Goal: Task Accomplishment & Management: Manage account settings

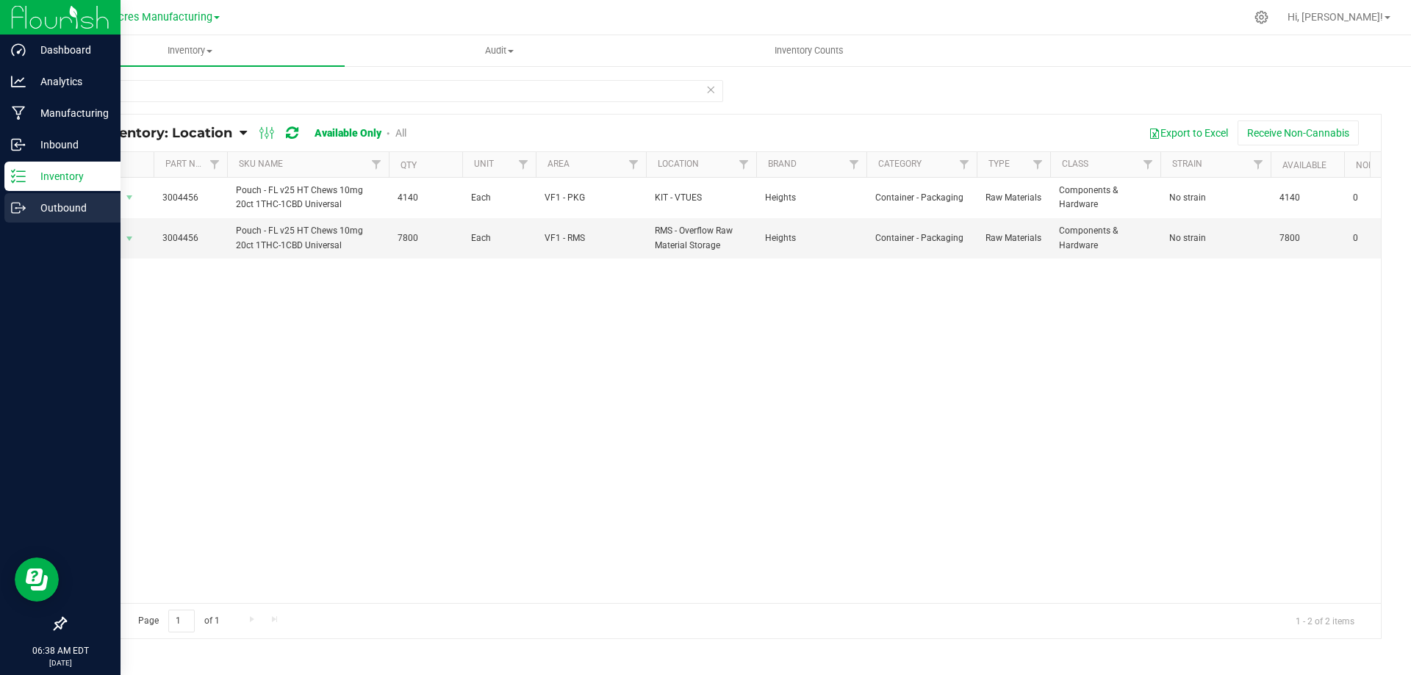
click at [61, 199] on p "Outbound" at bounding box center [70, 208] width 88 height 18
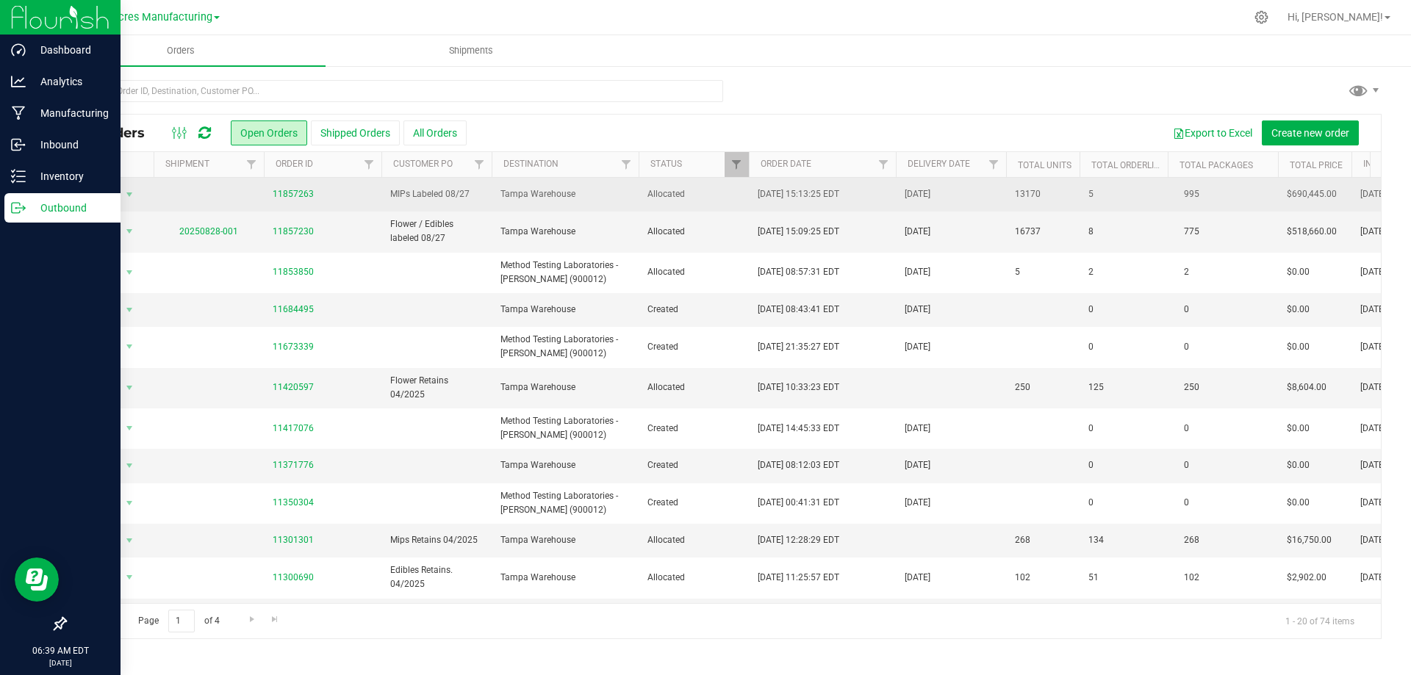
click at [609, 195] on span "Tampa Warehouse" at bounding box center [564, 194] width 129 height 14
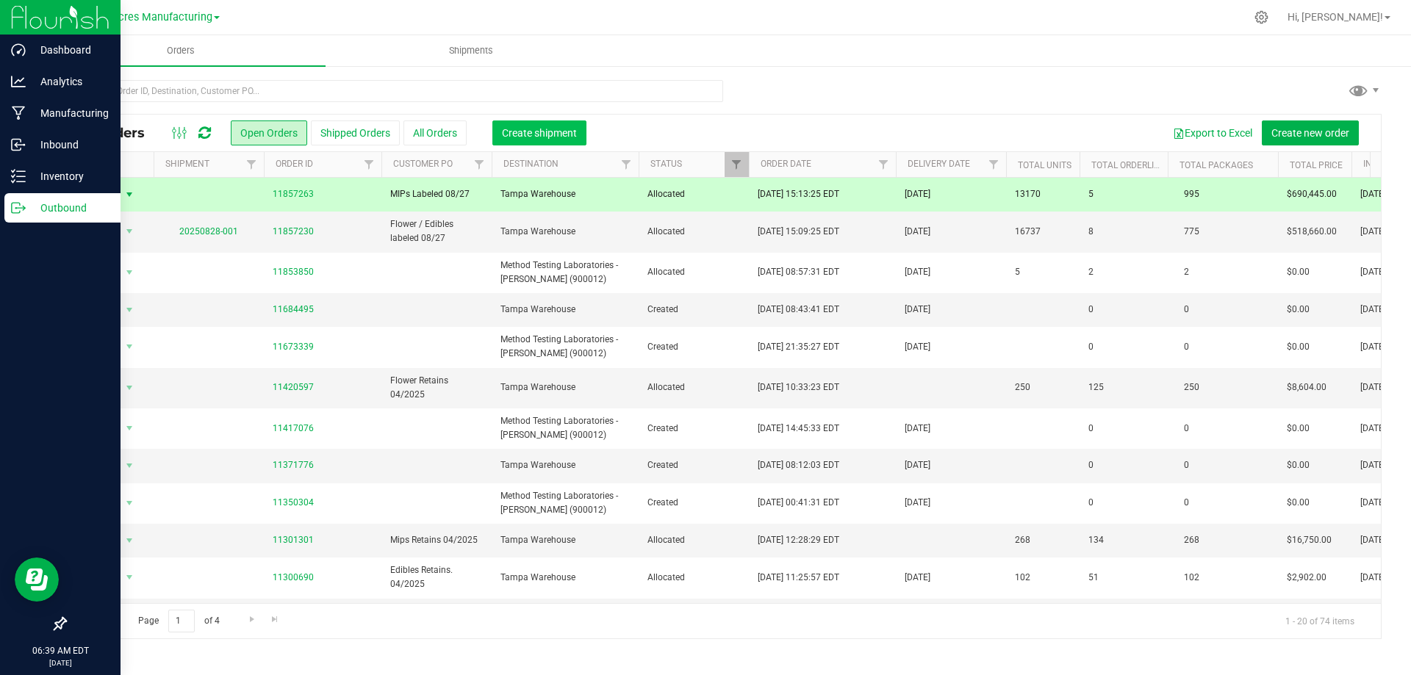
click at [547, 132] on span "Create shipment" at bounding box center [539, 133] width 75 height 12
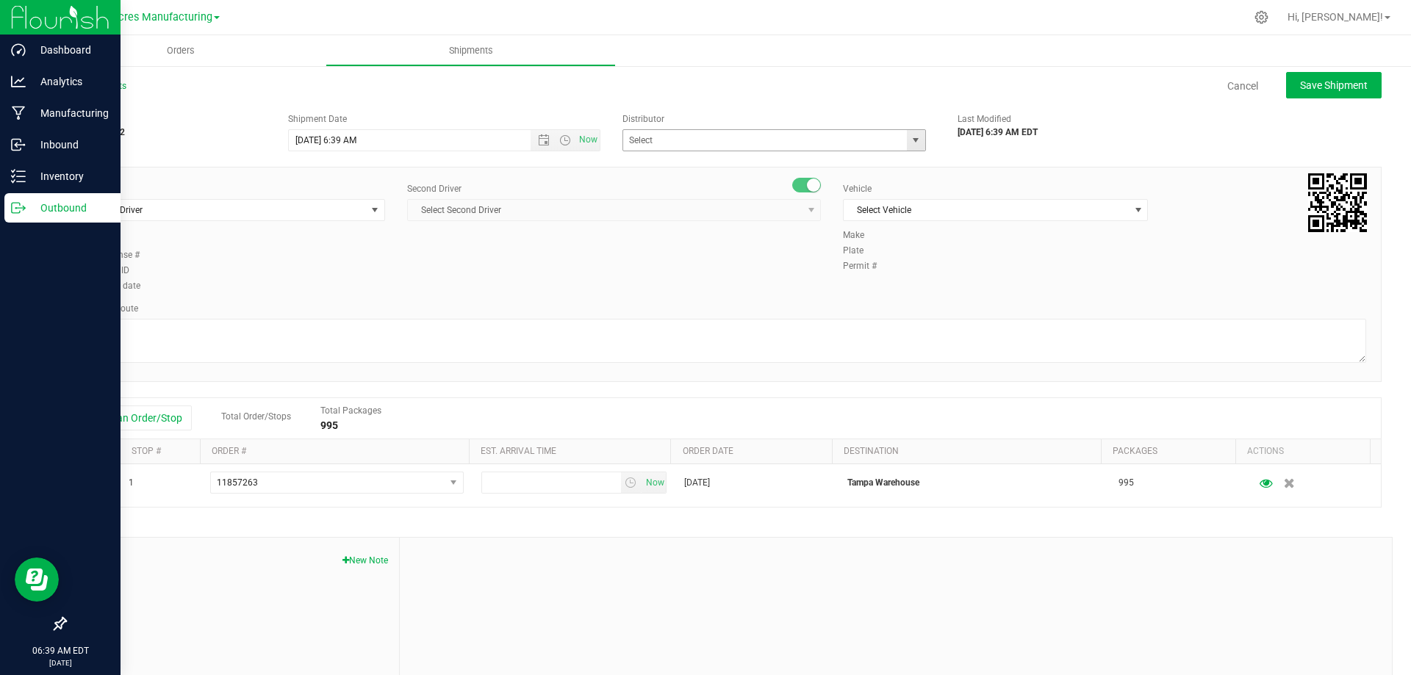
click at [913, 136] on span "select" at bounding box center [916, 140] width 12 height 12
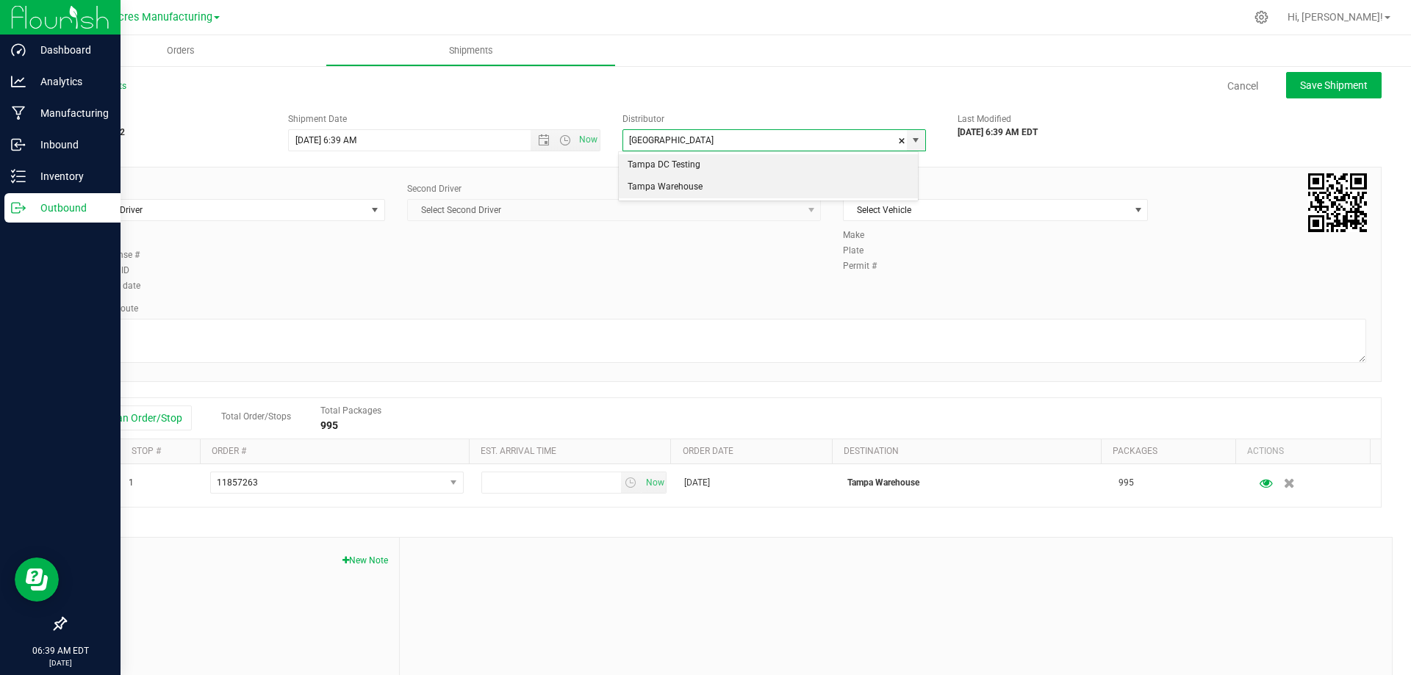
click at [850, 184] on li "Tampa Warehouse" at bounding box center [768, 187] width 299 height 22
type input "Tampa Warehouse"
click at [362, 214] on span "Select Driver" at bounding box center [223, 210] width 285 height 21
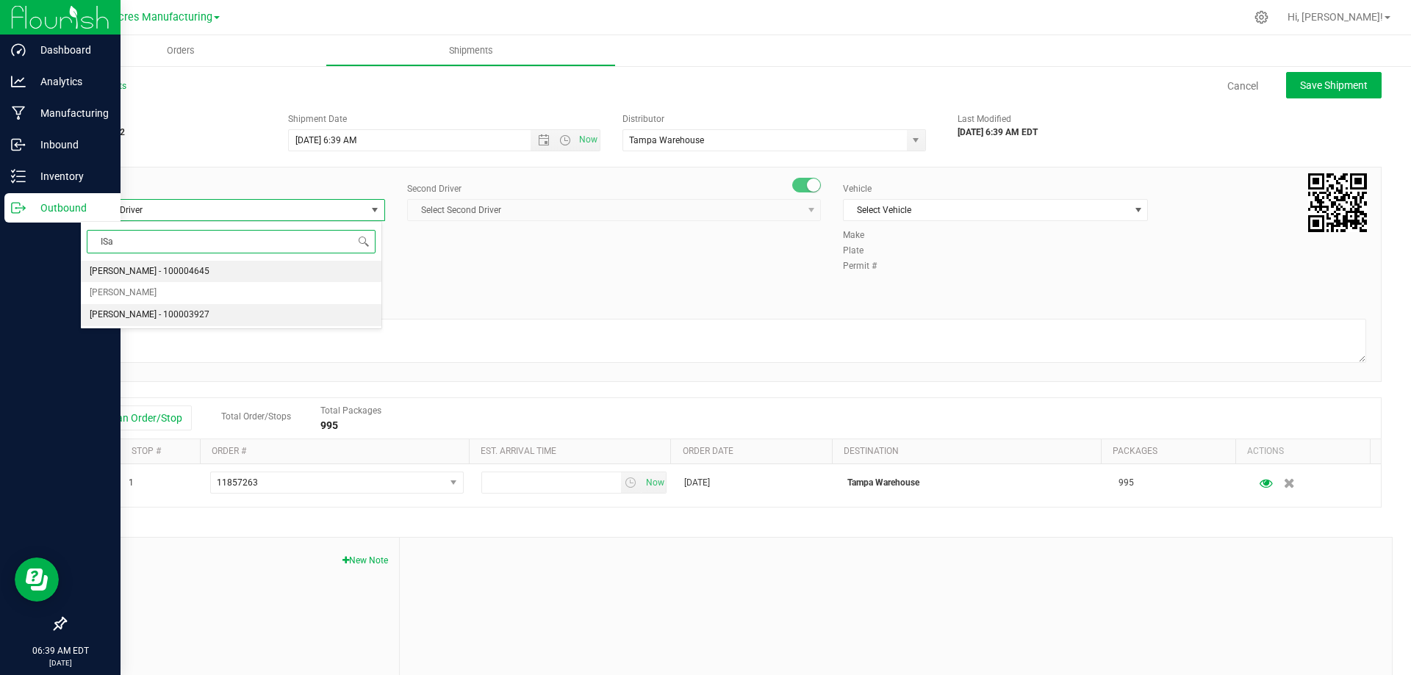
click at [306, 315] on li "[PERSON_NAME] - 100003927" at bounding box center [231, 315] width 301 height 22
type input "ISa"
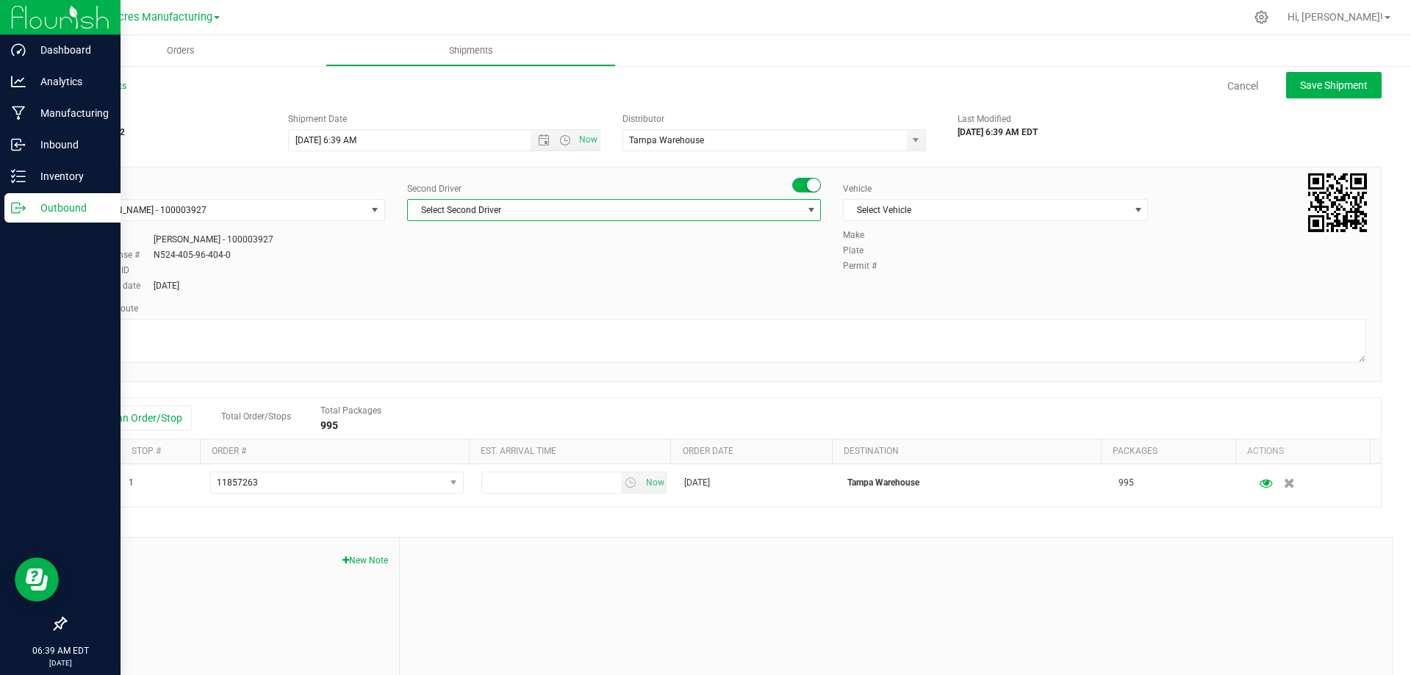
click at [802, 208] on span "select" at bounding box center [811, 210] width 18 height 21
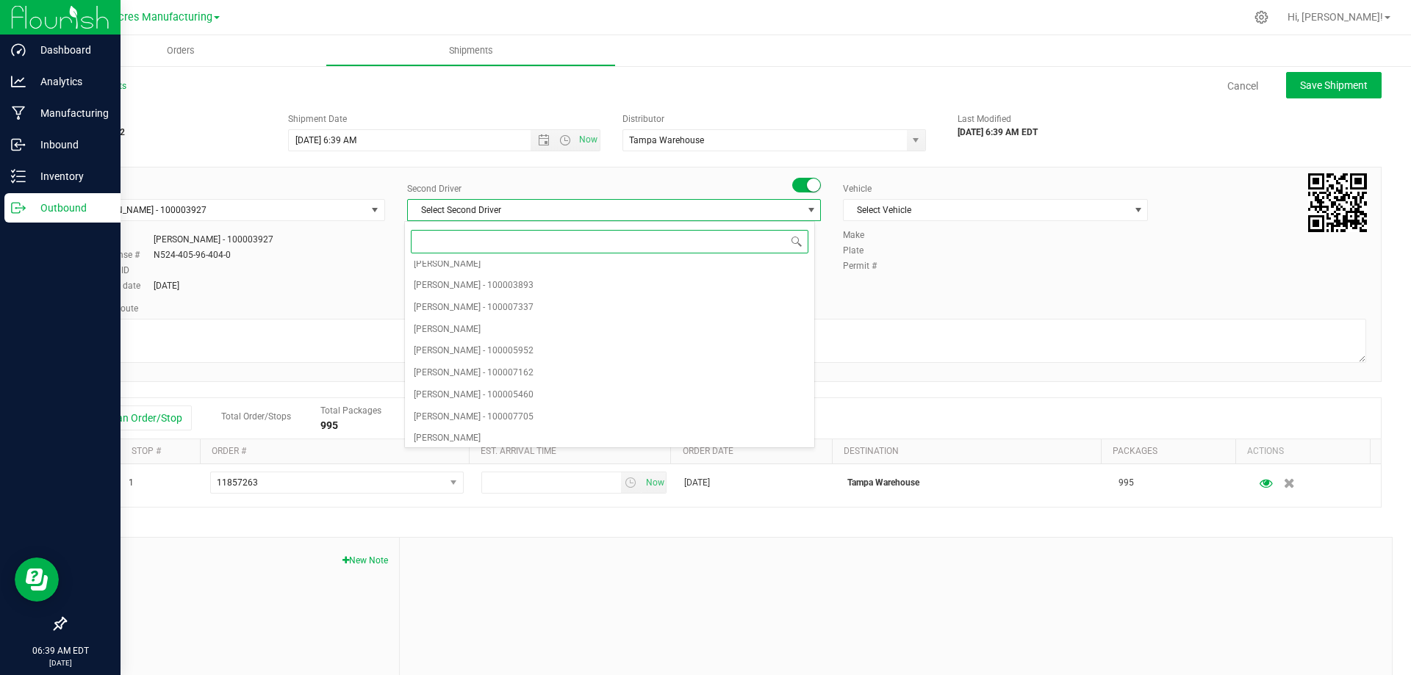
scroll to position [1029, 0]
type input "Ricc"
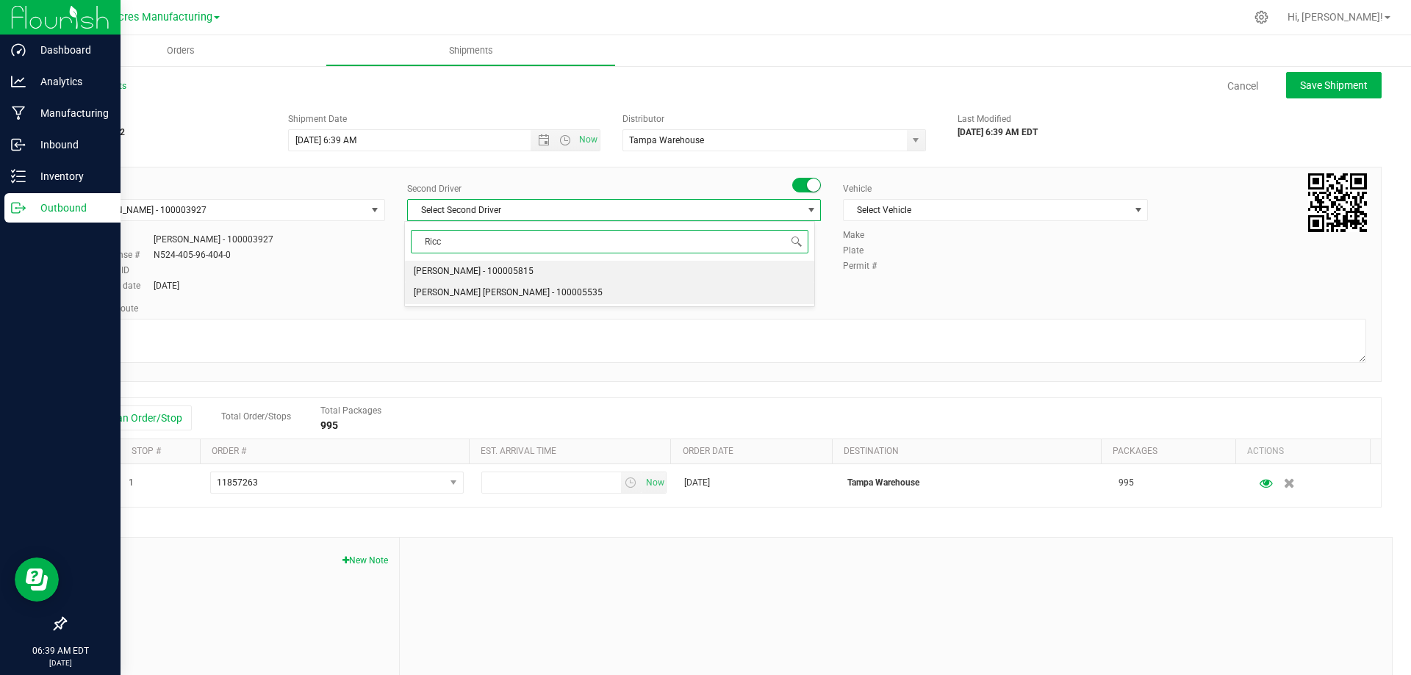
click at [711, 290] on li "[PERSON_NAME] [PERSON_NAME] - 100005535" at bounding box center [609, 293] width 409 height 22
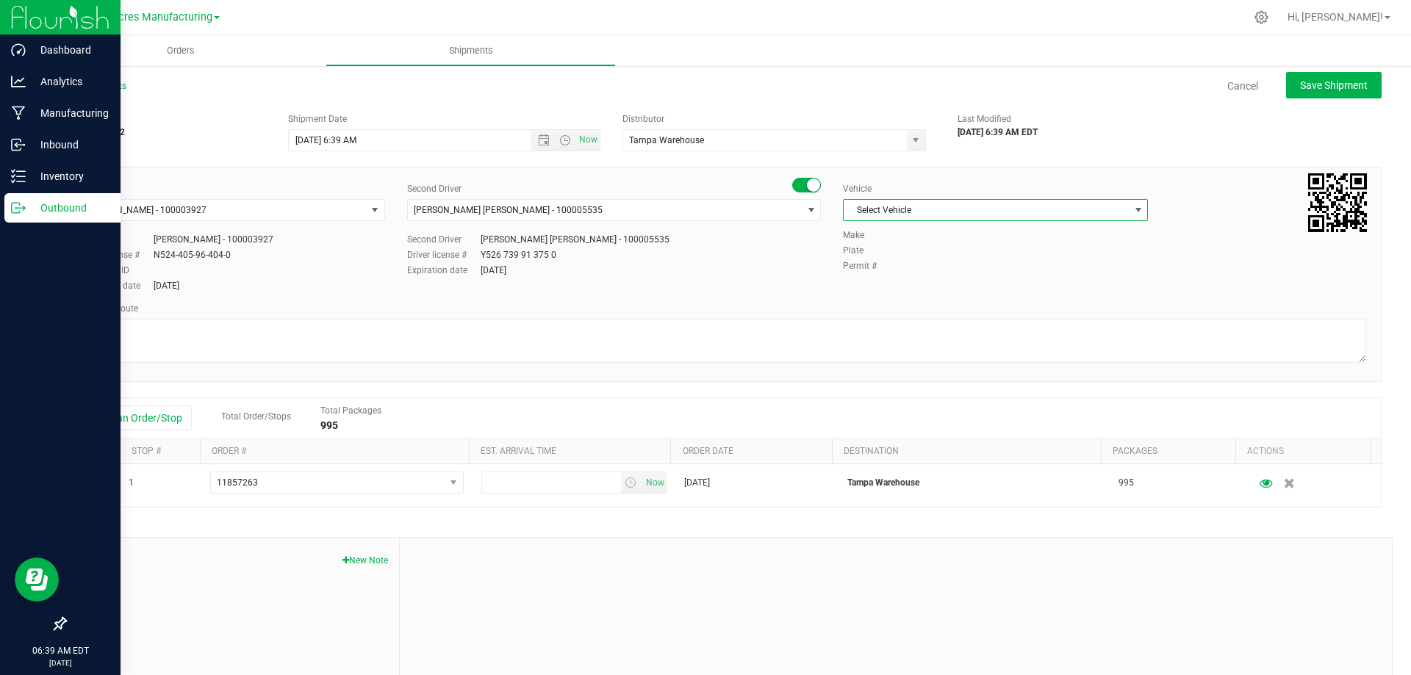
click at [1133, 212] on span "select" at bounding box center [1139, 210] width 12 height 12
click at [998, 327] on li "FL_TP_Hino-02" at bounding box center [988, 329] width 301 height 22
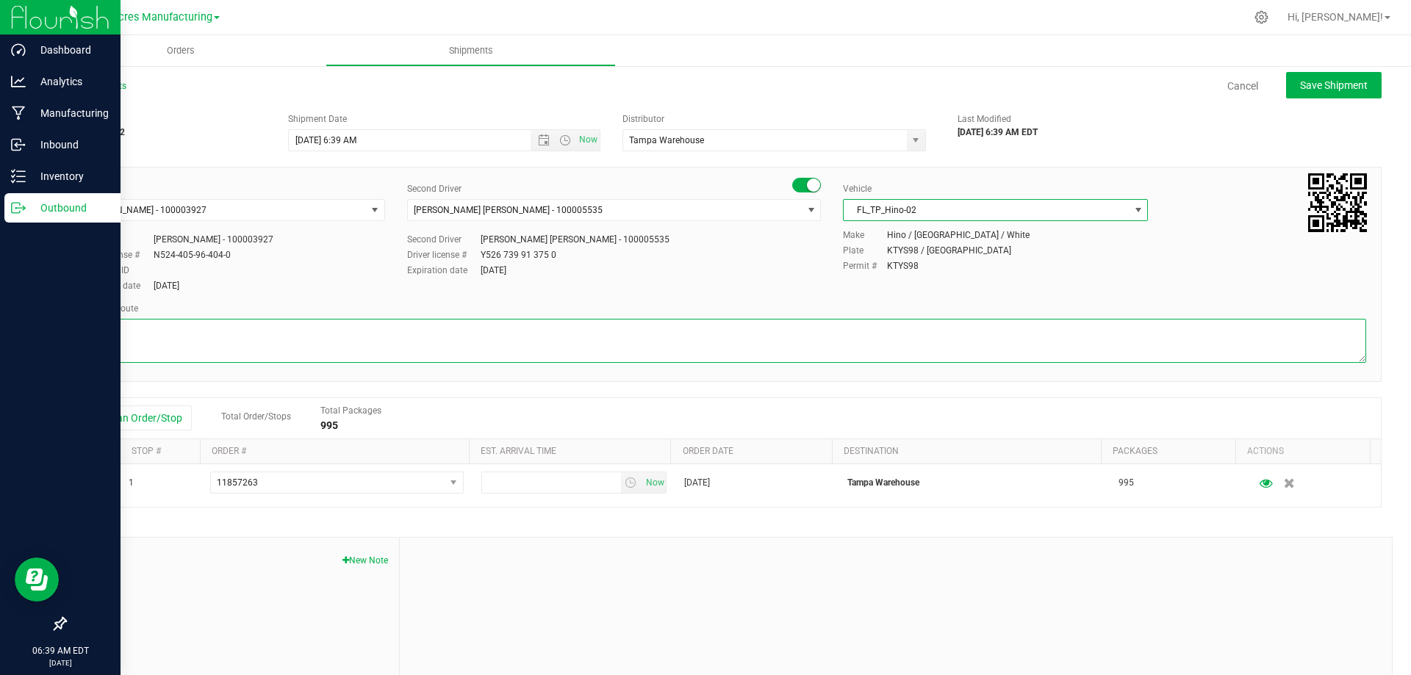
click at [645, 342] on textarea at bounding box center [723, 341] width 1286 height 44
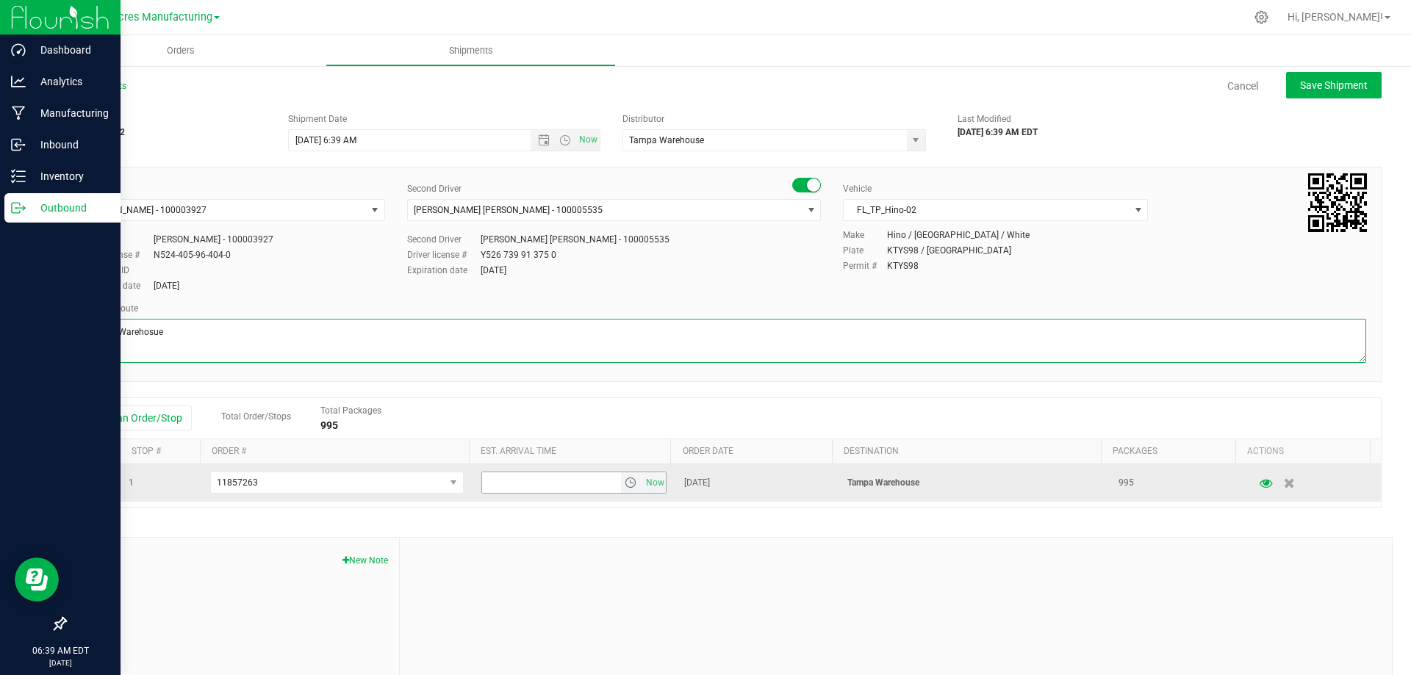
click at [625, 479] on span "select" at bounding box center [631, 483] width 12 height 12
type textarea "Tampa Warehosue"
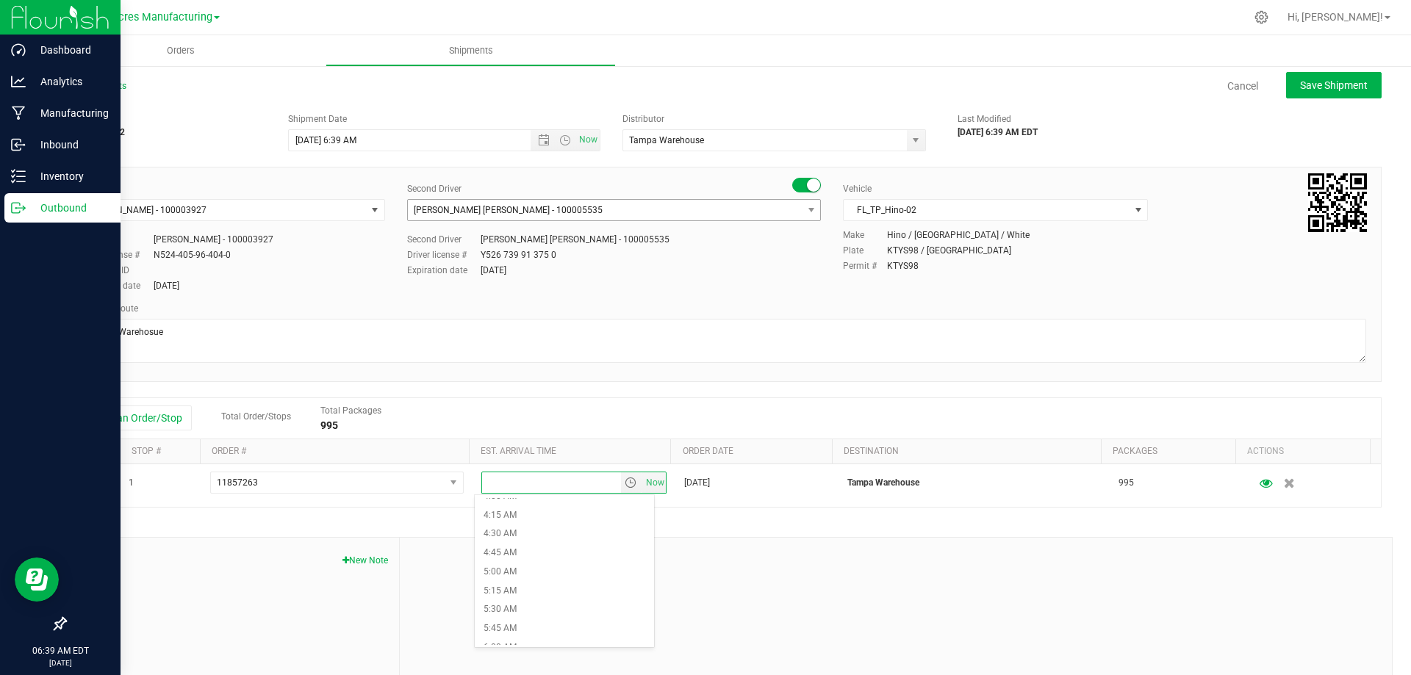
scroll to position [367, 0]
click at [559, 146] on span "Open the time view" at bounding box center [565, 140] width 12 height 12
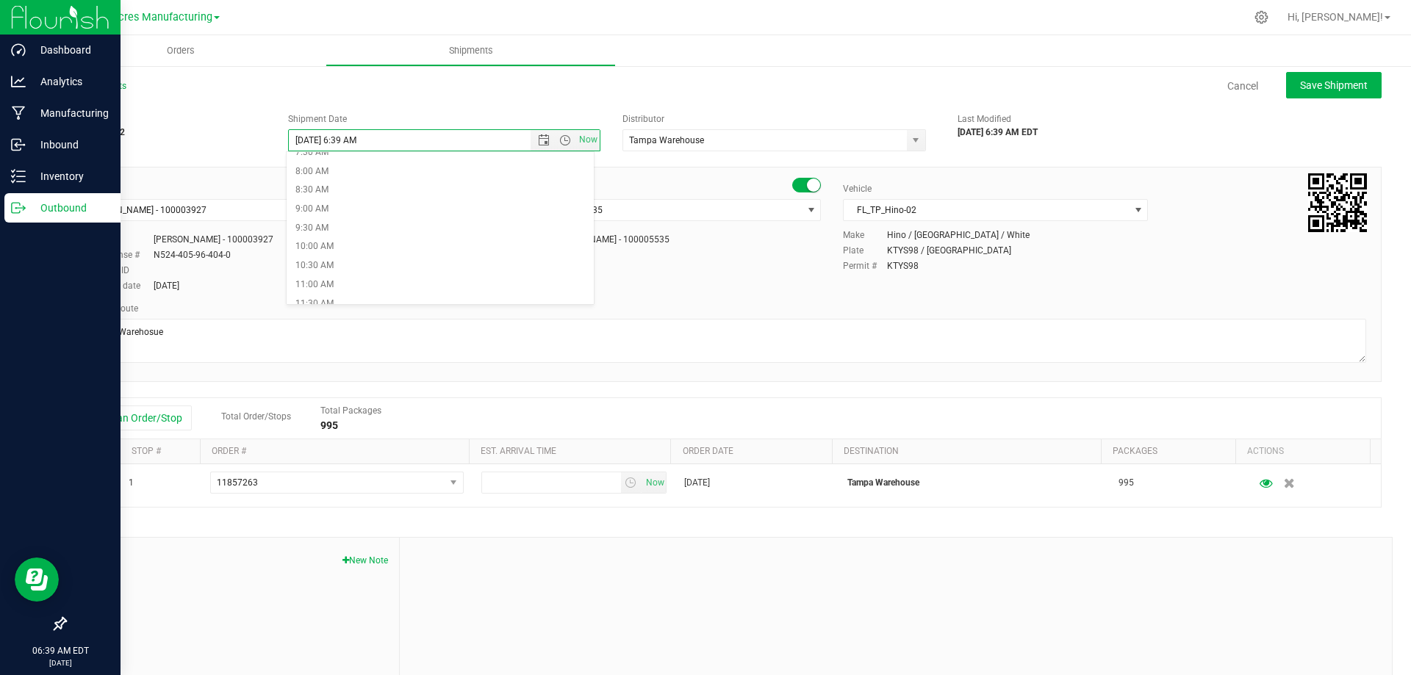
scroll to position [294, 0]
click at [417, 177] on li "8:00 AM" at bounding box center [440, 172] width 307 height 19
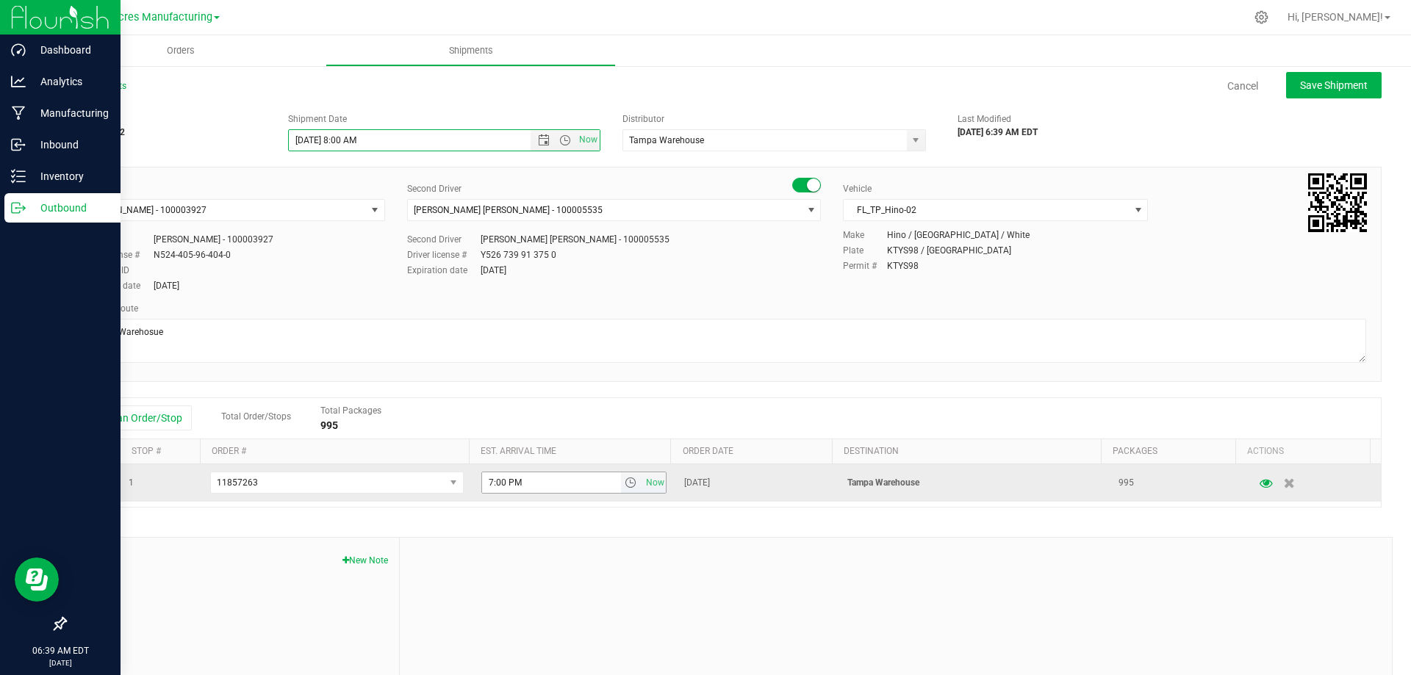
click at [621, 490] on span "select" at bounding box center [631, 483] width 21 height 21
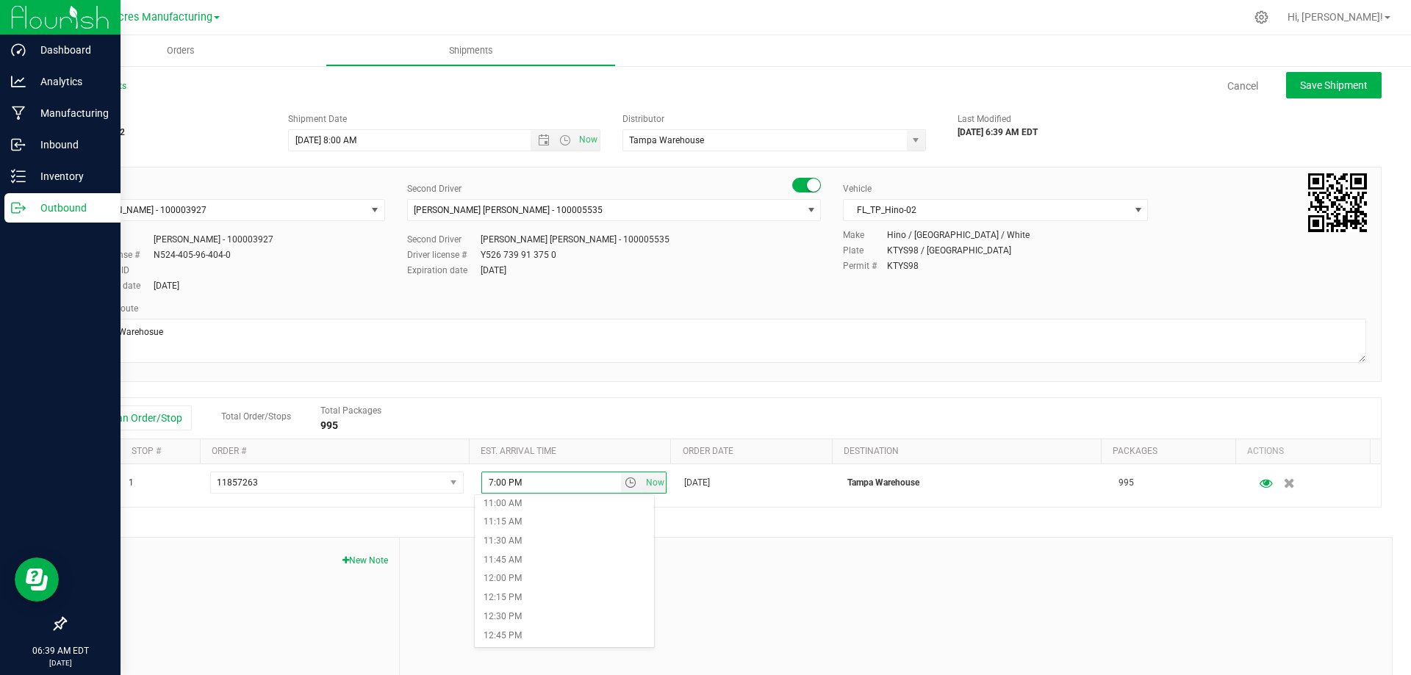
scroll to position [808, 0]
click at [568, 534] on li "11:00 AM" at bounding box center [564, 530] width 179 height 19
click at [689, 292] on div "Driver [PERSON_NAME] - 100003927 Select Driver [PERSON_NAME] - 100004645 [PERSO…" at bounding box center [723, 238] width 1308 height 112
click at [1322, 93] on button "Save Shipment" at bounding box center [1334, 85] width 96 height 26
type input "[DATE] 12:00 PM"
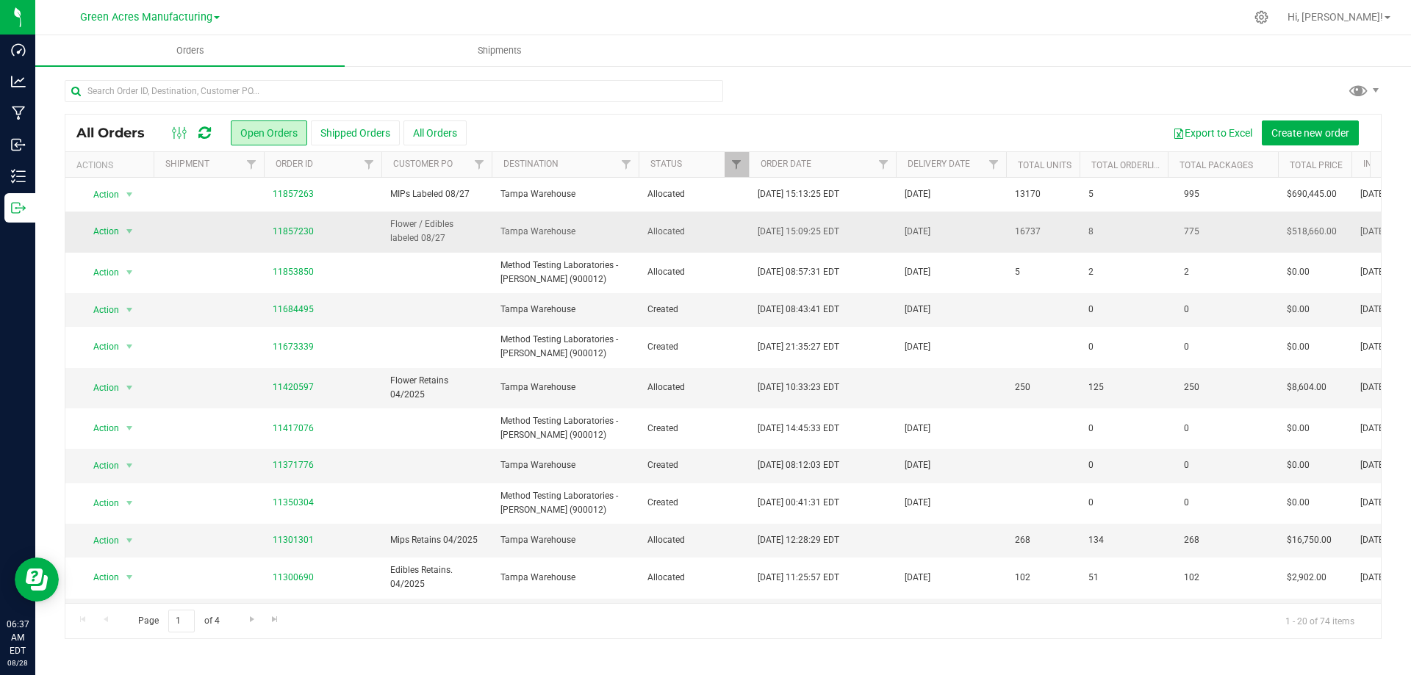
click at [636, 223] on td "Tampa Warehouse" at bounding box center [565, 232] width 147 height 40
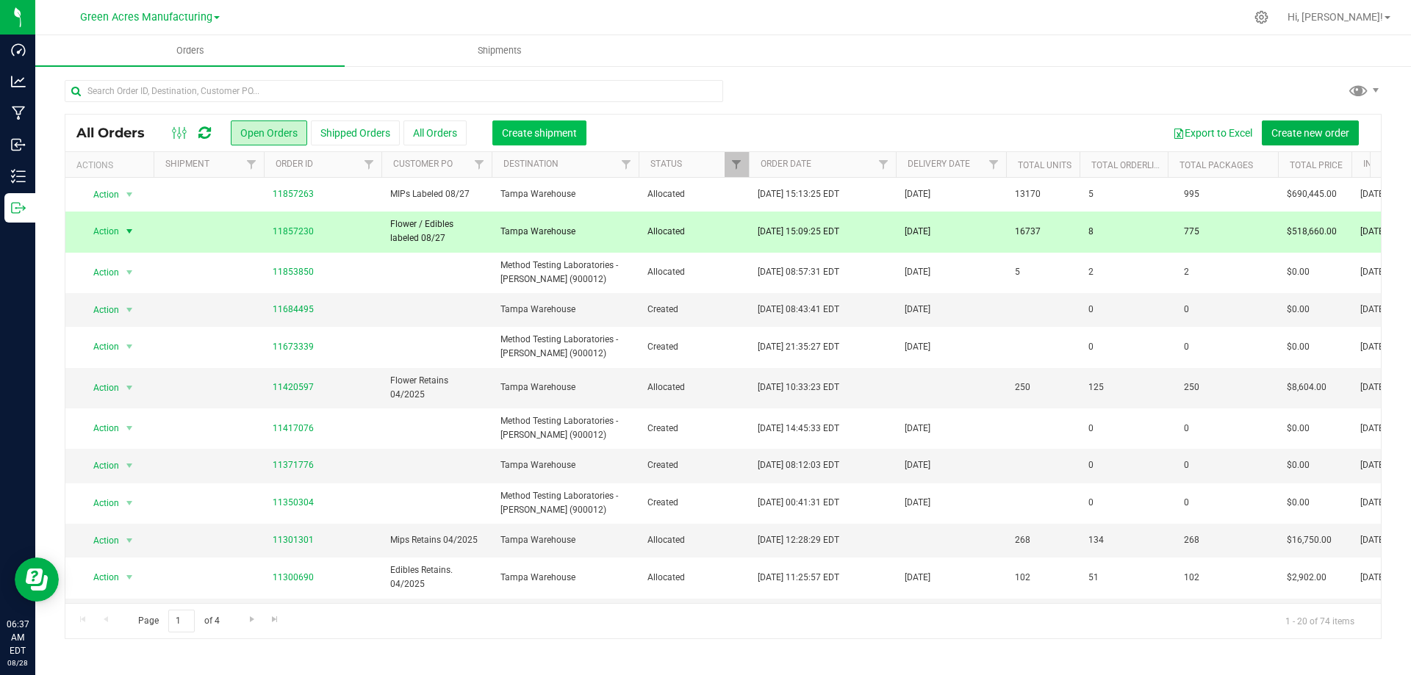
click at [565, 129] on span "Create shipment" at bounding box center [539, 133] width 75 height 12
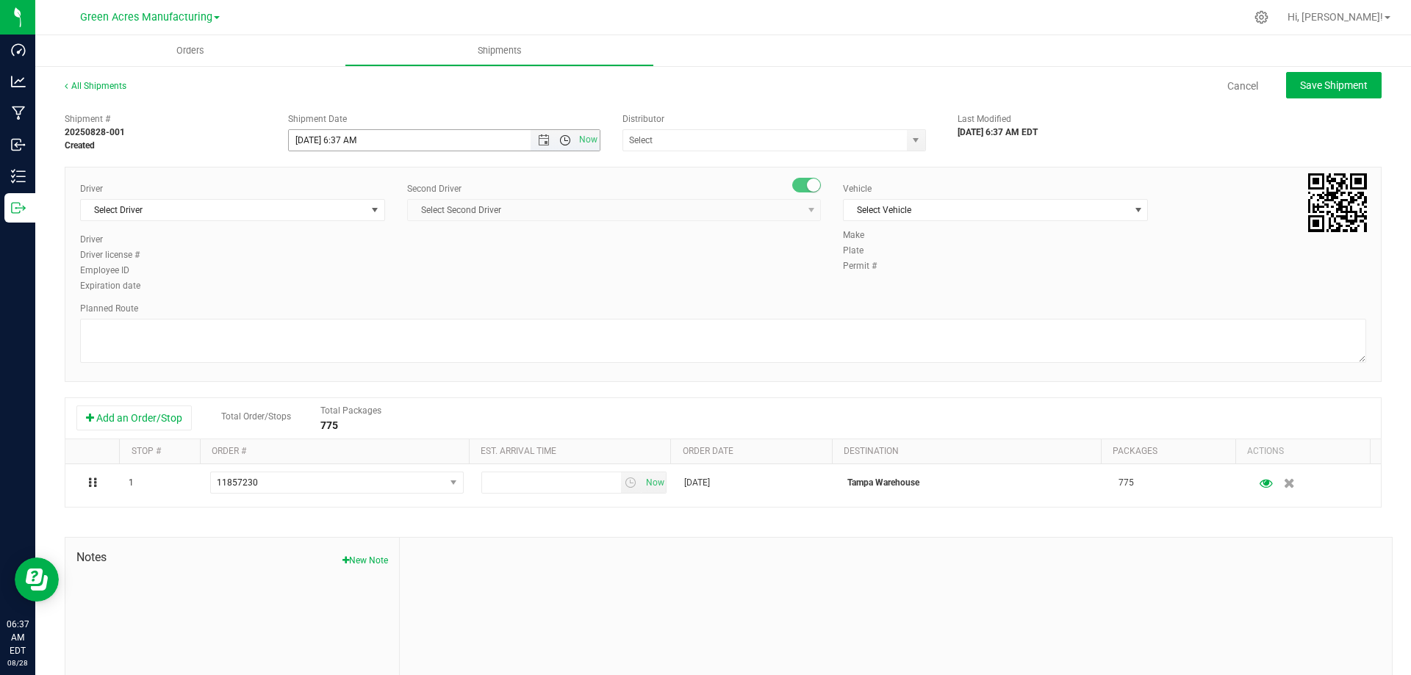
click at [564, 142] on span "Open the time view" at bounding box center [565, 140] width 12 height 12
click at [528, 174] on li "8:00 AM" at bounding box center [440, 172] width 307 height 19
type input "[DATE] 8:00 AM"
click at [910, 143] on span "select" at bounding box center [916, 140] width 12 height 12
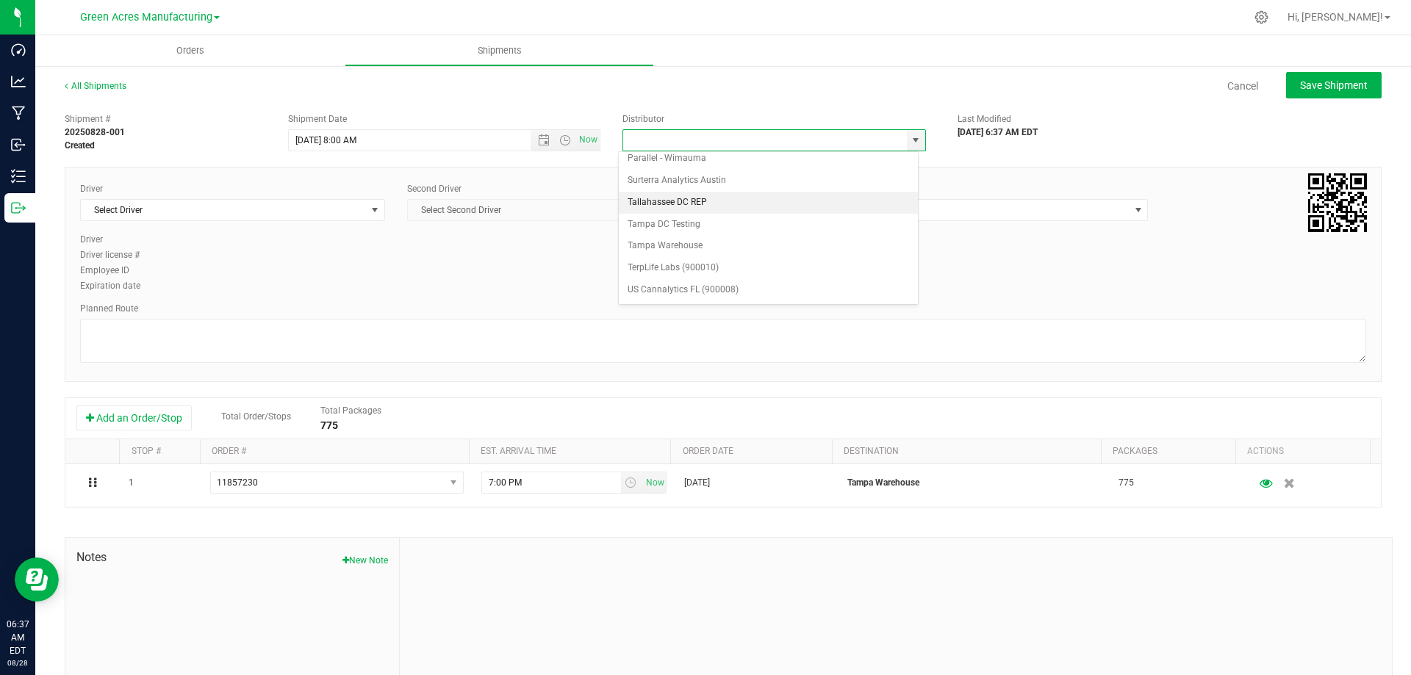
scroll to position [574, 0]
click at [840, 217] on li "Tampa Warehouse" at bounding box center [768, 225] width 299 height 22
type input "Tampa Warehouse"
click at [376, 207] on span "select" at bounding box center [375, 210] width 12 height 12
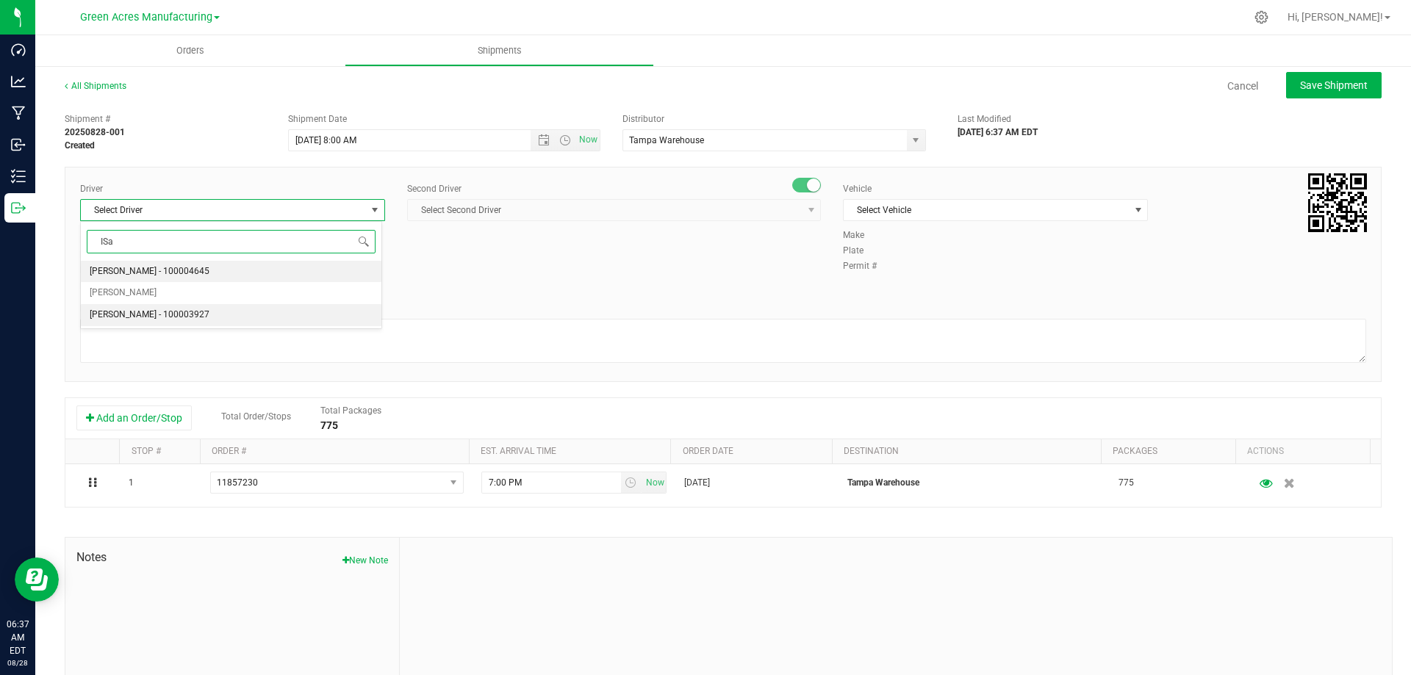
click at [309, 312] on li "[PERSON_NAME] - 100003927" at bounding box center [231, 315] width 301 height 22
type input "ISa"
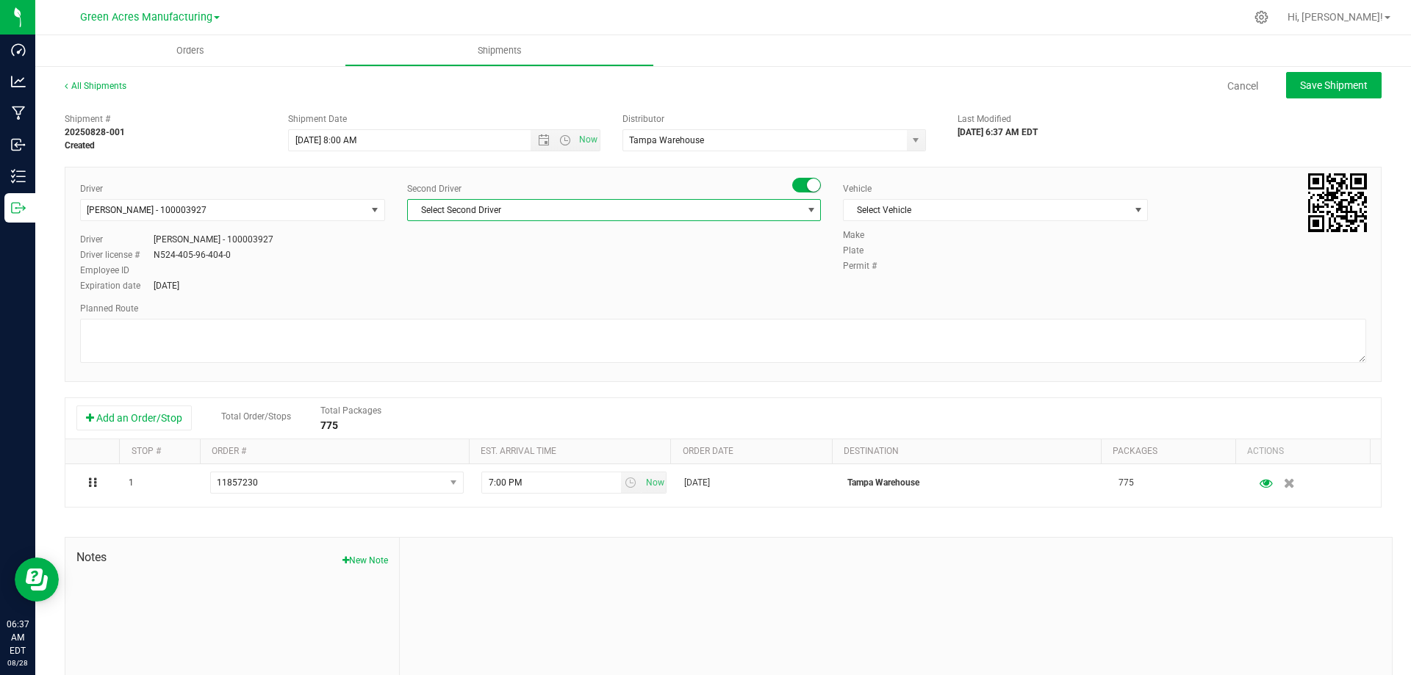
click at [805, 210] on span "select" at bounding box center [811, 210] width 12 height 12
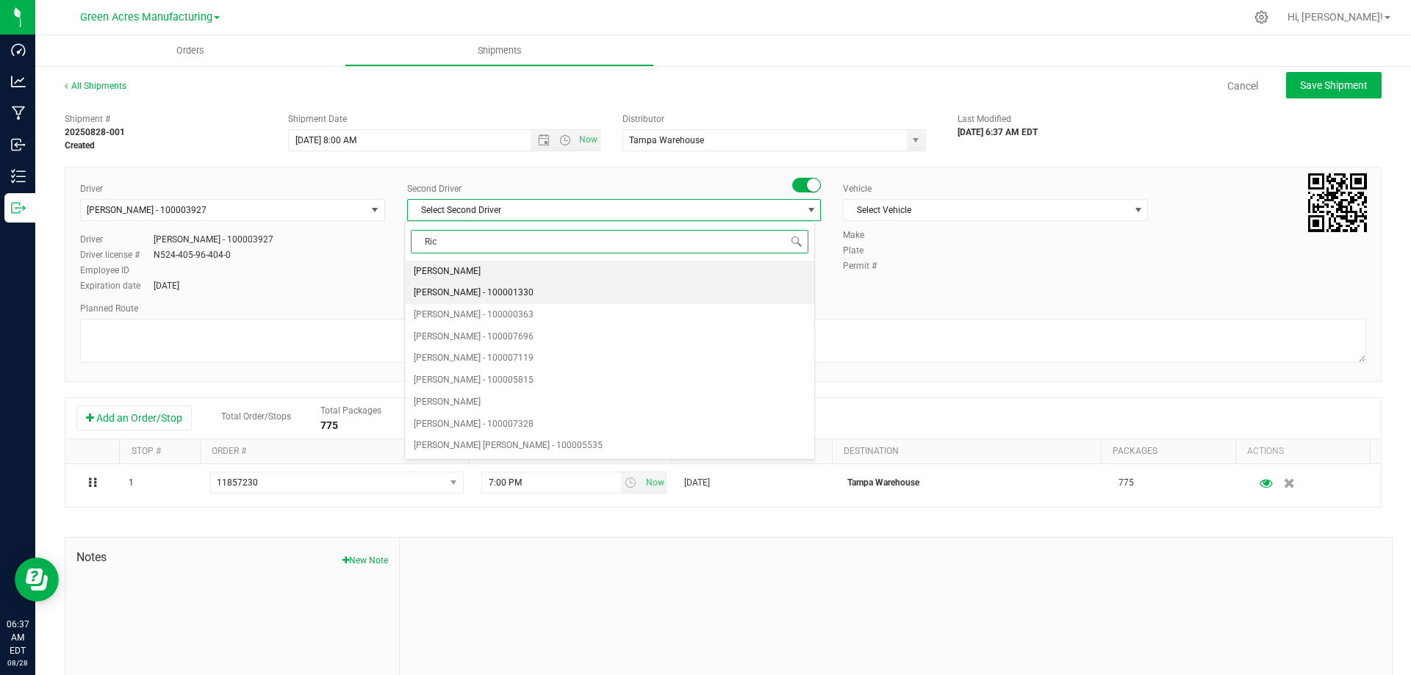
type input "Ricc"
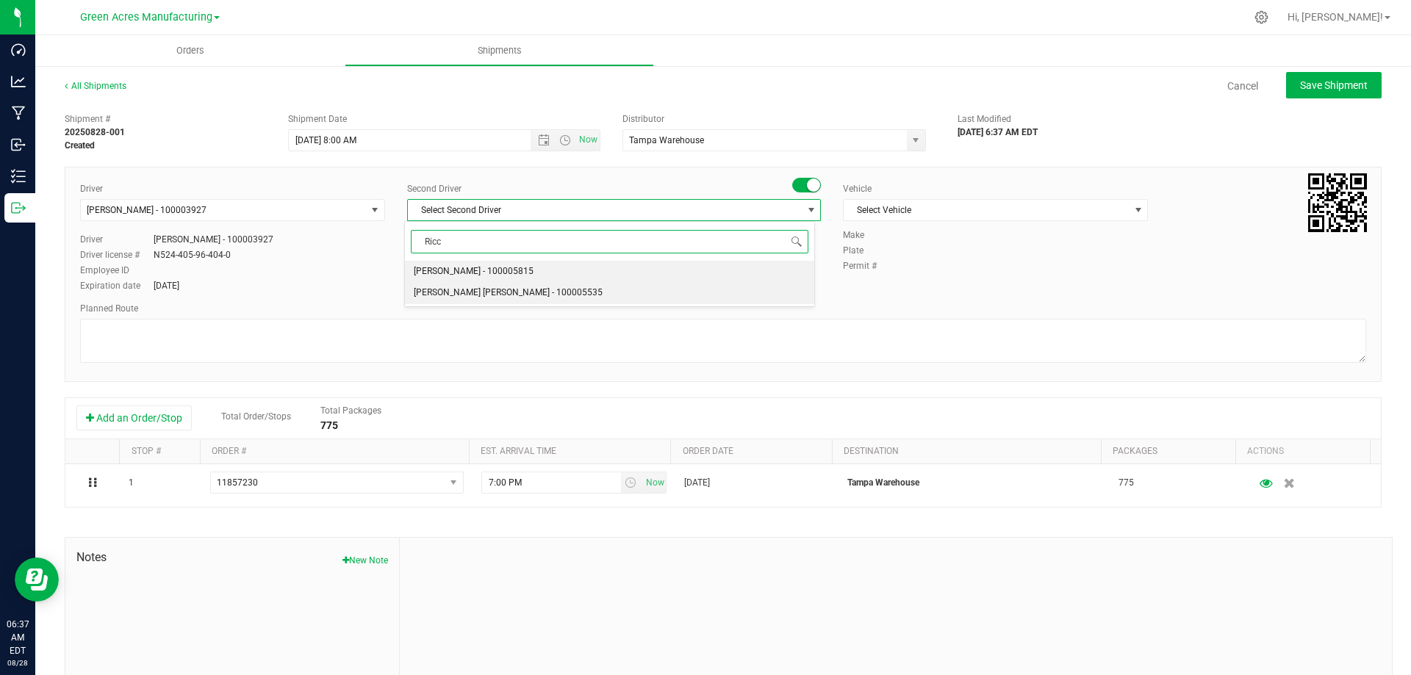
click at [748, 284] on li "[PERSON_NAME] [PERSON_NAME] - 100005535" at bounding box center [609, 293] width 409 height 22
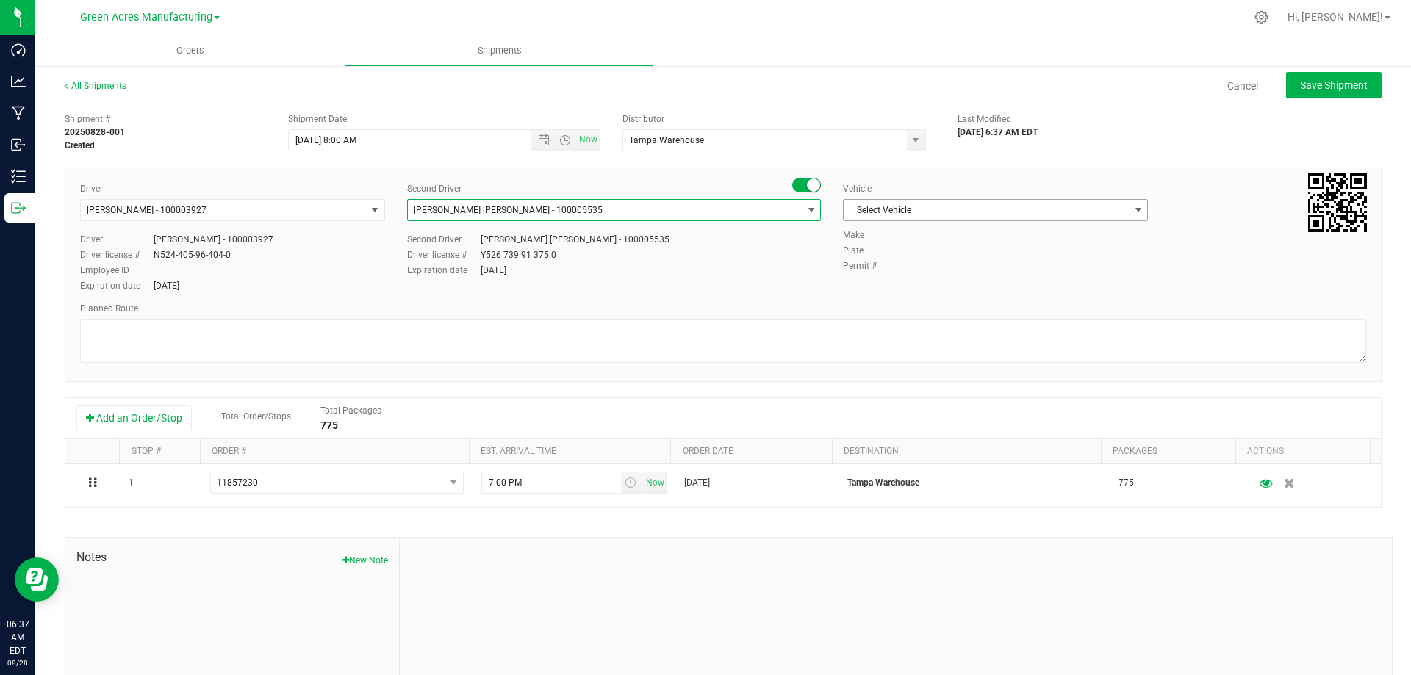
click at [1009, 204] on span "Select Vehicle" at bounding box center [986, 210] width 285 height 21
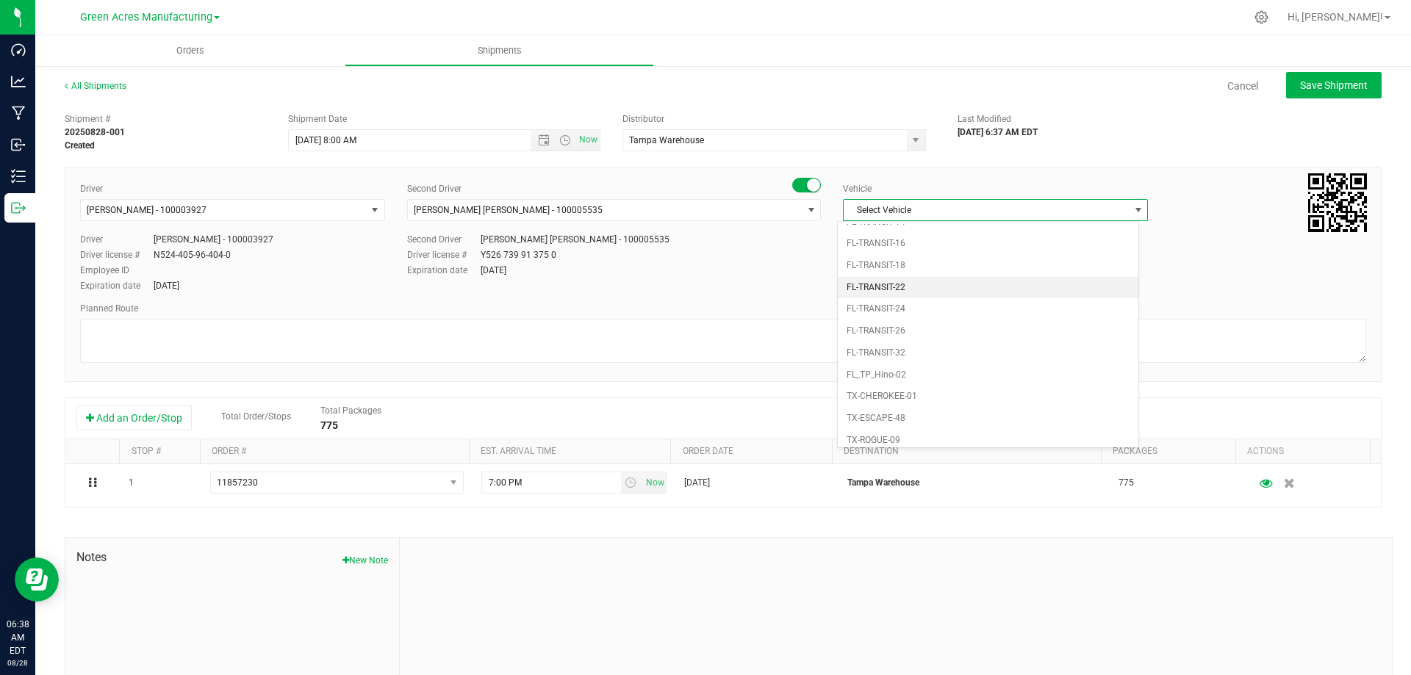
scroll to position [1019, 0]
click at [995, 295] on li "FL_TP_Hino-02" at bounding box center [988, 287] width 301 height 22
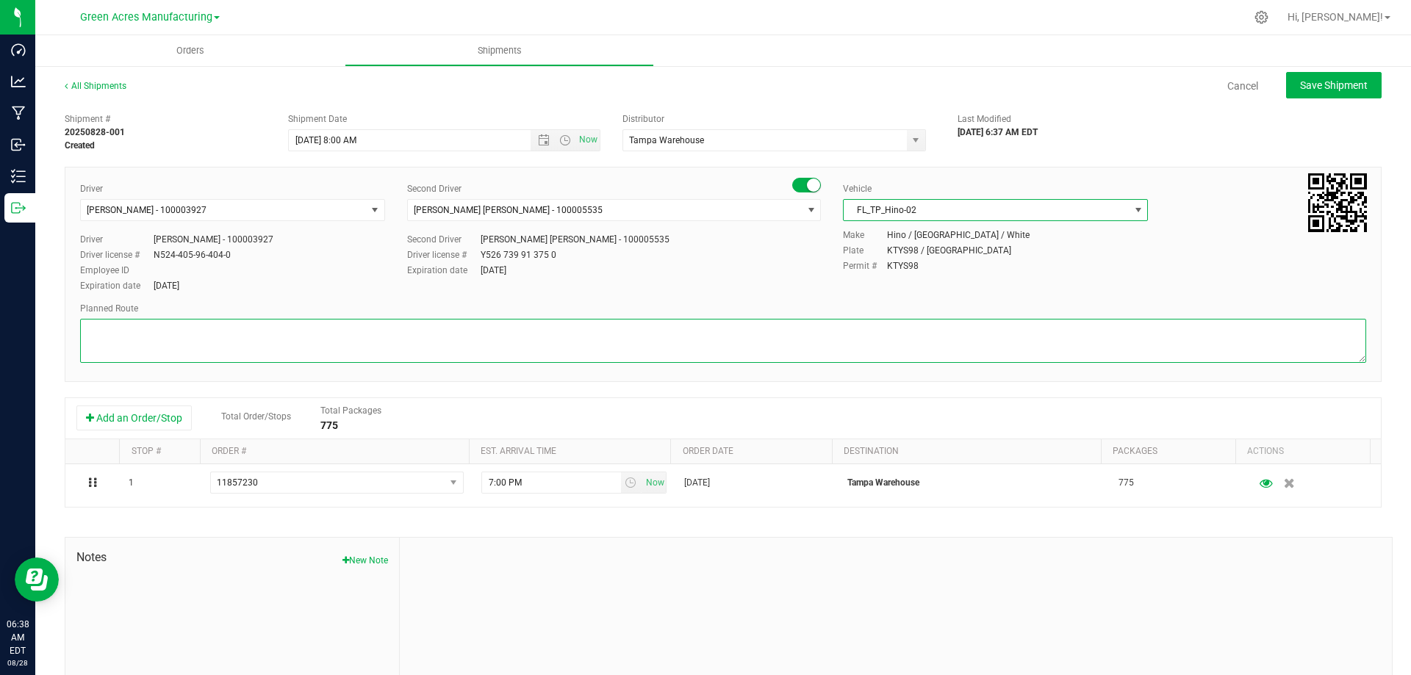
click at [470, 335] on textarea at bounding box center [723, 341] width 1286 height 44
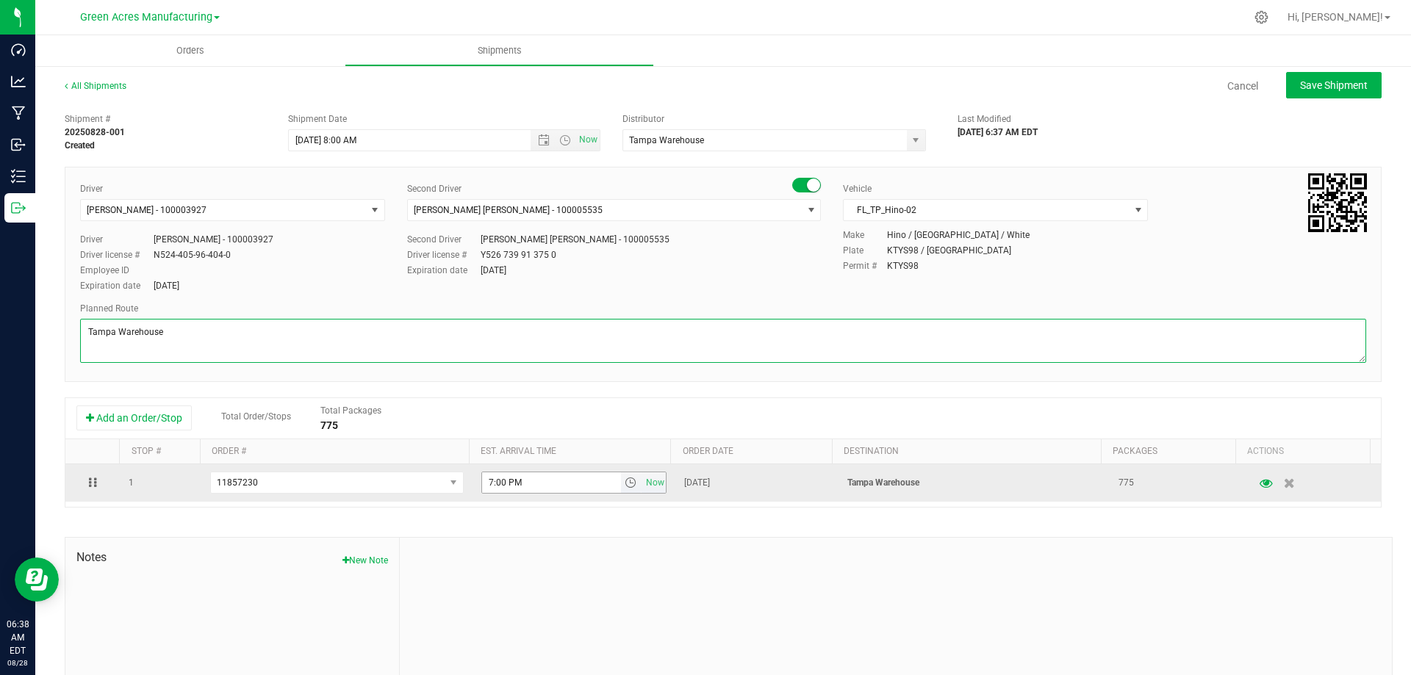
click at [625, 481] on span "select" at bounding box center [631, 483] width 12 height 12
type textarea "Tampa Warehouse"
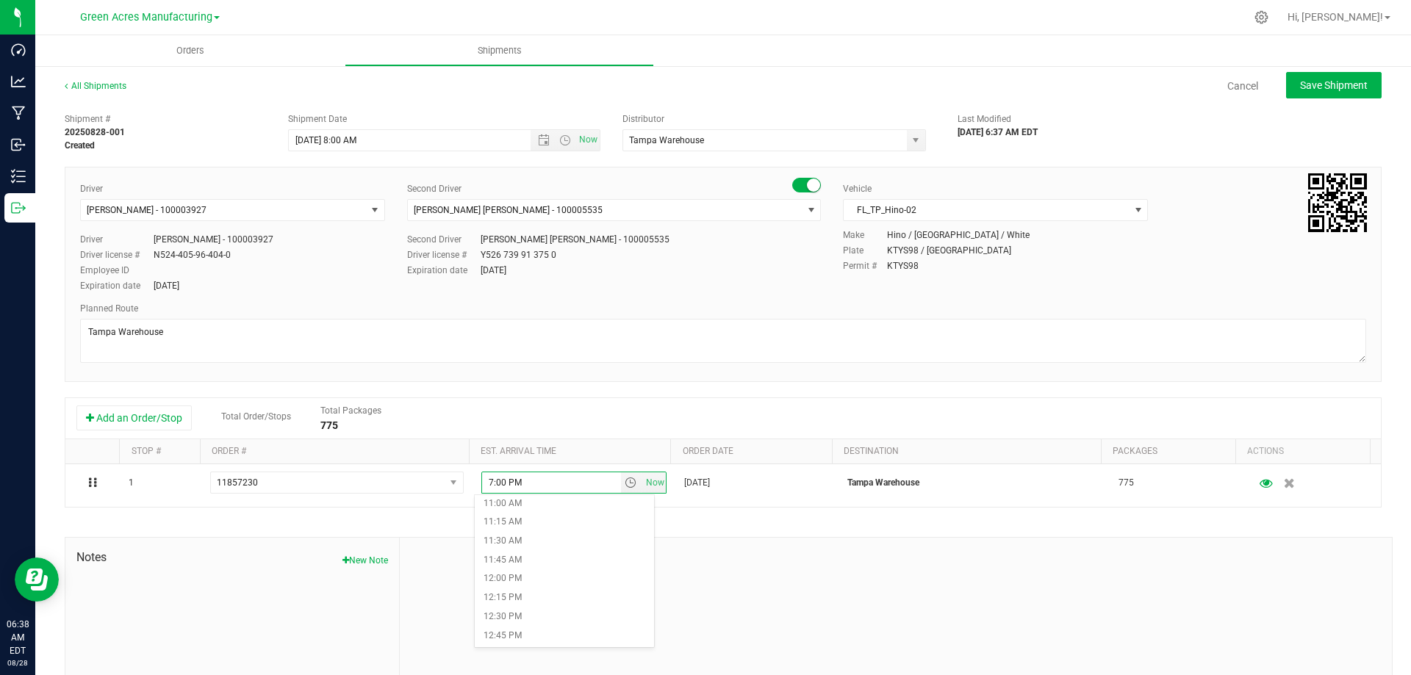
scroll to position [808, 0]
click at [585, 528] on li "11:00 AM" at bounding box center [564, 530] width 179 height 19
click at [766, 277] on div "Second Driver Riccardo Young Reyes - 100005535 Select Second Driver Ian Albritt…" at bounding box center [614, 230] width 436 height 97
click at [1331, 75] on button "Save Shipment" at bounding box center [1334, 85] width 96 height 26
type input "[DATE] 12:00 PM"
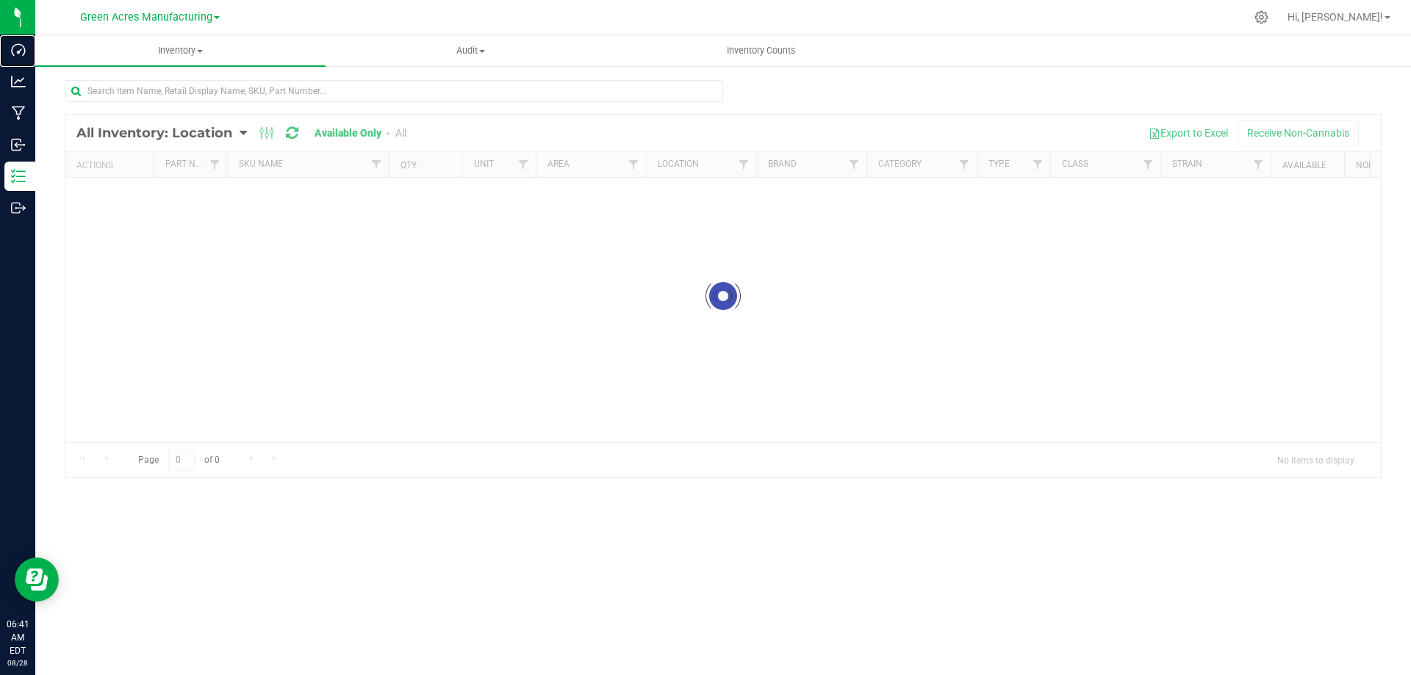
click at [0, 0] on p "Dashboard" at bounding box center [0, 0] width 0 height 0
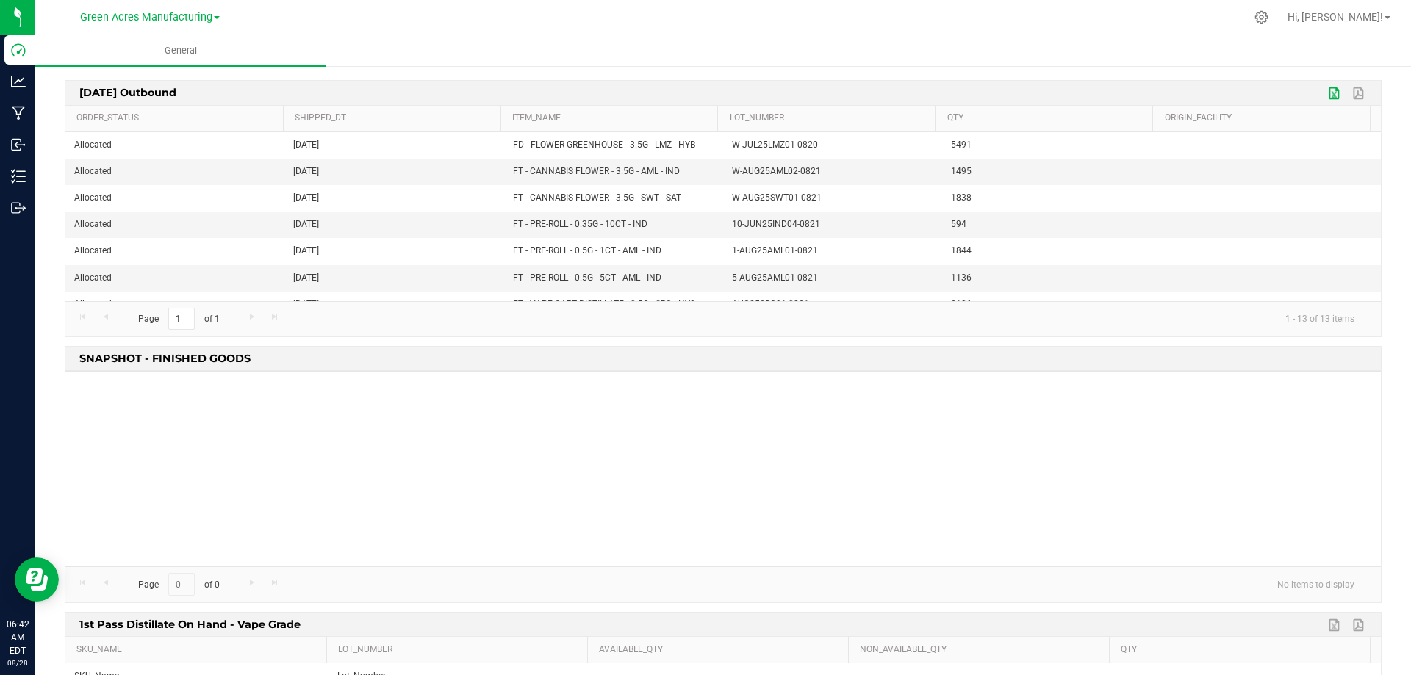
click at [1324, 96] on link "Export to Excel" at bounding box center [1335, 93] width 22 height 19
